Goal: Transaction & Acquisition: Purchase product/service

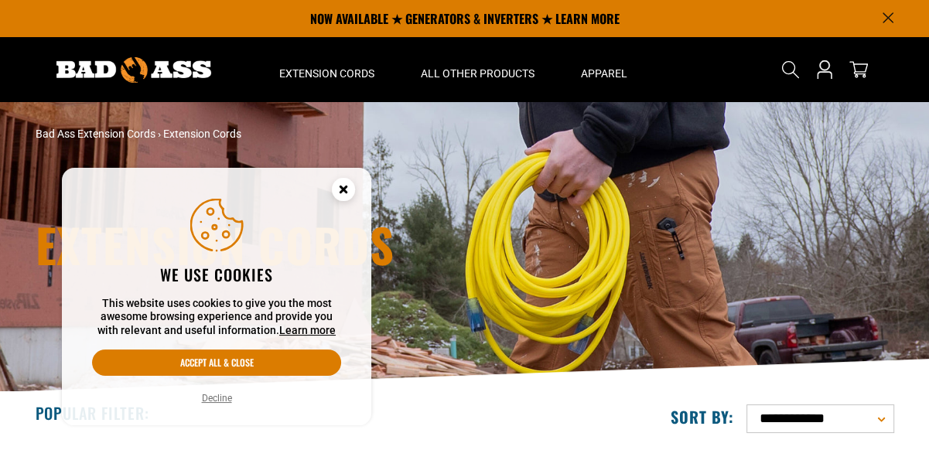
click at [344, 189] on icon "Cookie Consent" at bounding box center [342, 188] width 5 height 5
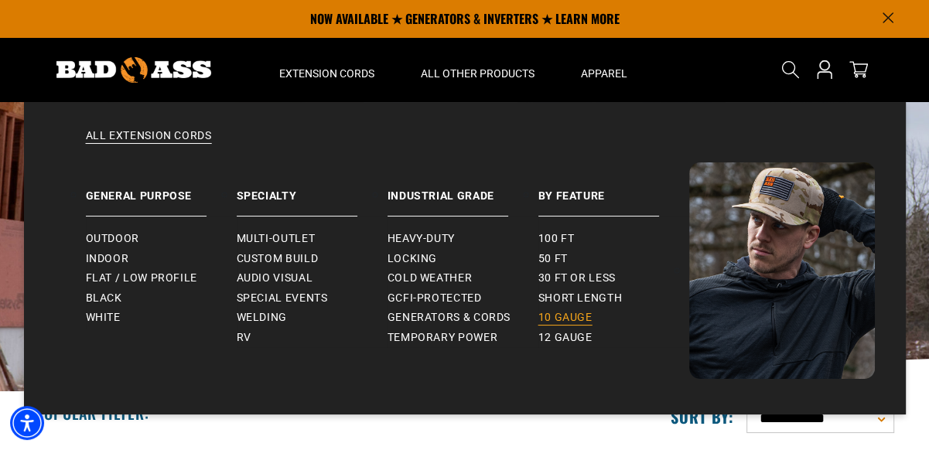
click at [548, 320] on span "10 gauge" at bounding box center [565, 318] width 54 height 14
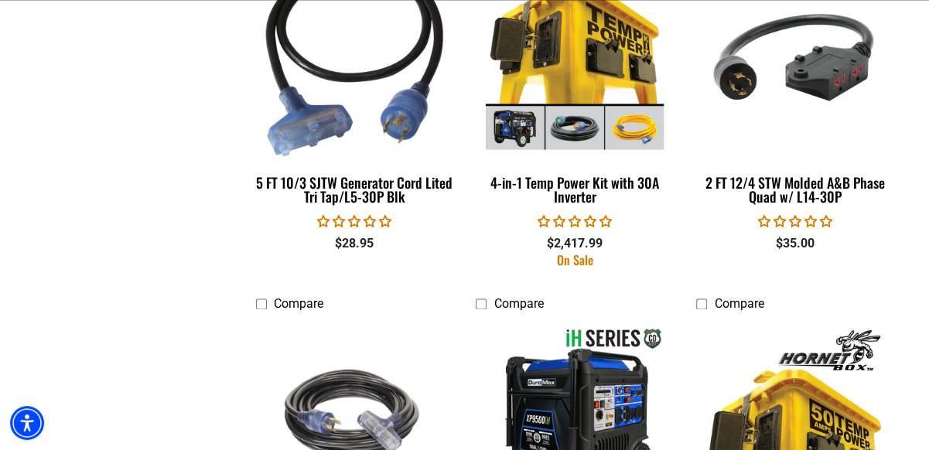
scroll to position [1877, 0]
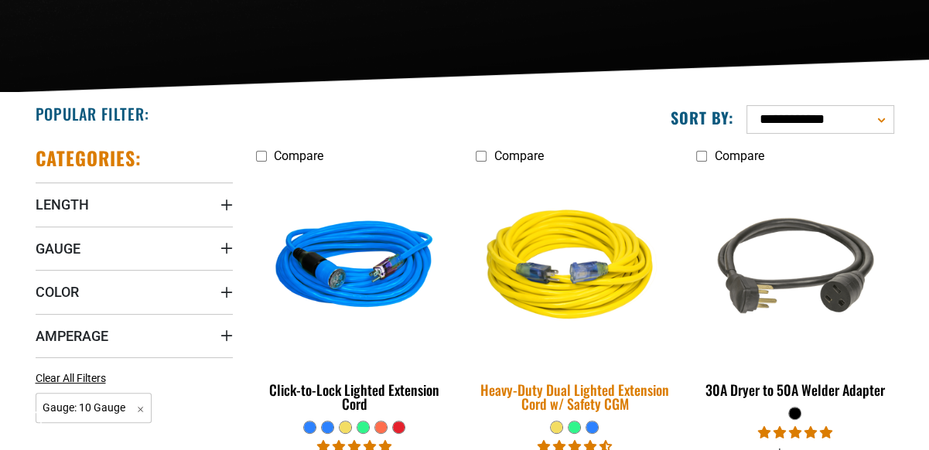
scroll to position [435, 0]
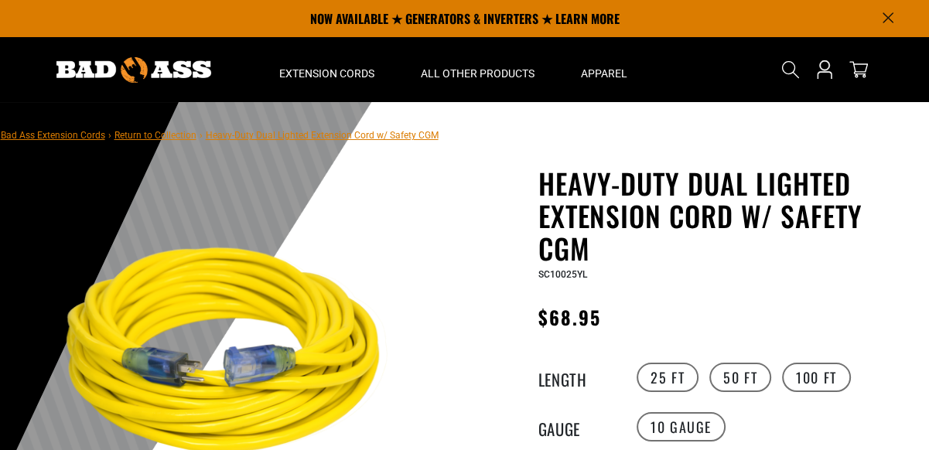
scroll to position [108, 0]
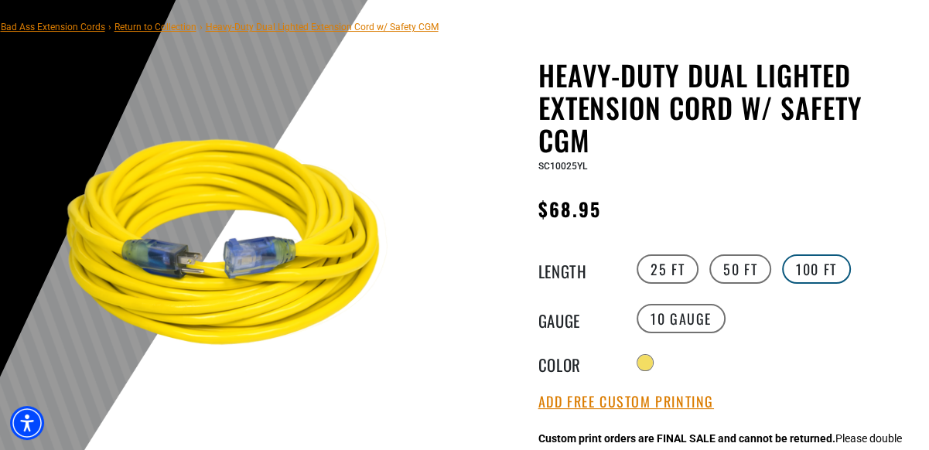
click at [803, 272] on label "100 FT" at bounding box center [816, 268] width 69 height 29
